Goal: Task Accomplishment & Management: Manage account settings

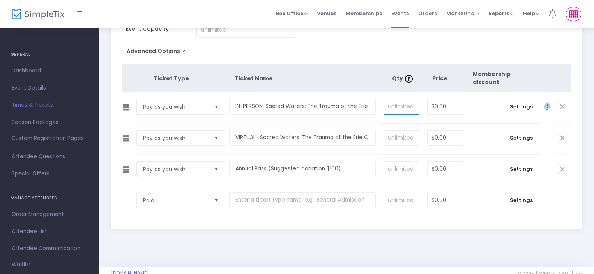
click at [406, 107] on input at bounding box center [401, 106] width 35 height 15
click at [521, 108] on span "Settings" at bounding box center [521, 107] width 33 height 8
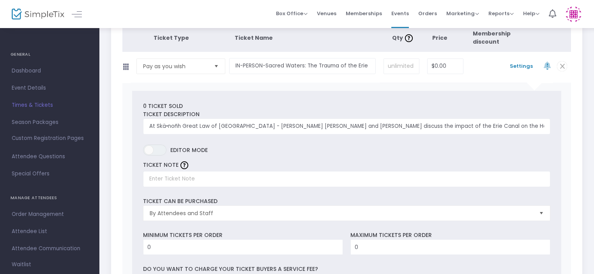
scroll to position [195, 0]
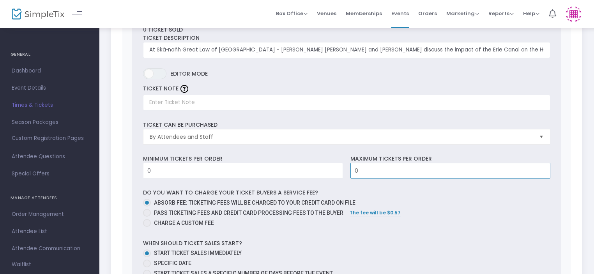
click at [360, 166] on input "0" at bounding box center [450, 170] width 199 height 15
type input "50"
click at [442, 199] on label "Absorb fee: Ticketing fees will be charged to your credit card on file" at bounding box center [343, 203] width 401 height 8
click at [147, 207] on input "Absorb fee: Ticketing fees will be charged to your credit card on file" at bounding box center [147, 207] width 0 height 0
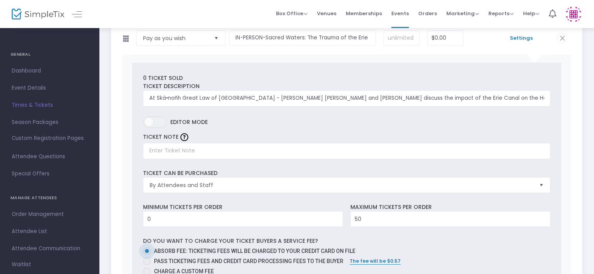
scroll to position [0, 0]
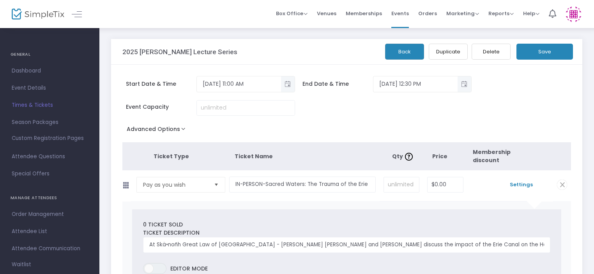
click at [526, 51] on button "Save" at bounding box center [544, 52] width 57 height 16
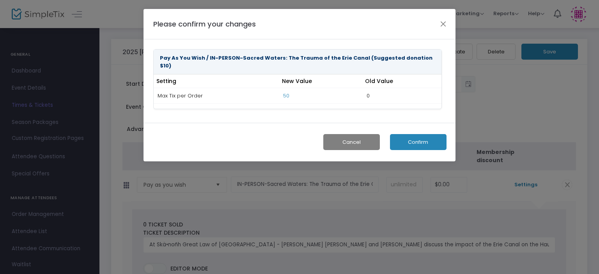
click at [414, 134] on button "Confirm" at bounding box center [418, 142] width 57 height 16
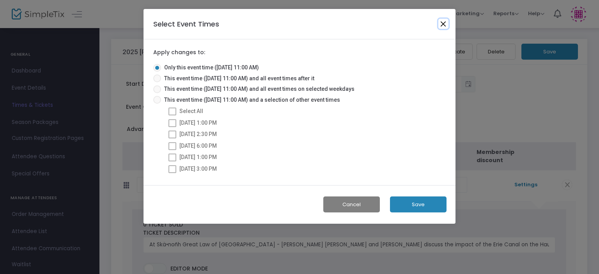
click at [448, 24] on div "Select Event Times" at bounding box center [299, 24] width 312 height 30
click at [421, 210] on button "Save" at bounding box center [418, 204] width 57 height 16
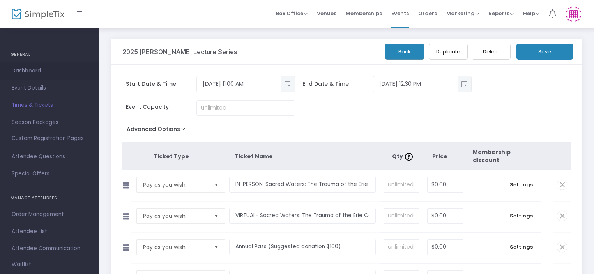
click at [39, 69] on span "Dashboard" at bounding box center [50, 71] width 76 height 10
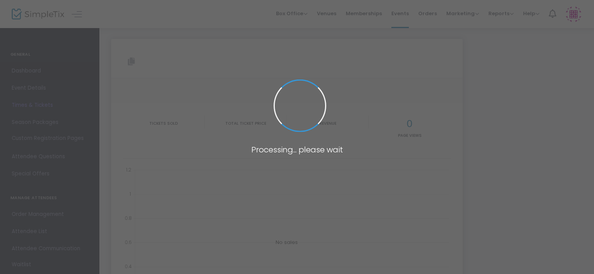
type input "[URL][DOMAIN_NAME][PERSON_NAME]"
